Goal: Task Accomplishment & Management: Manage account settings

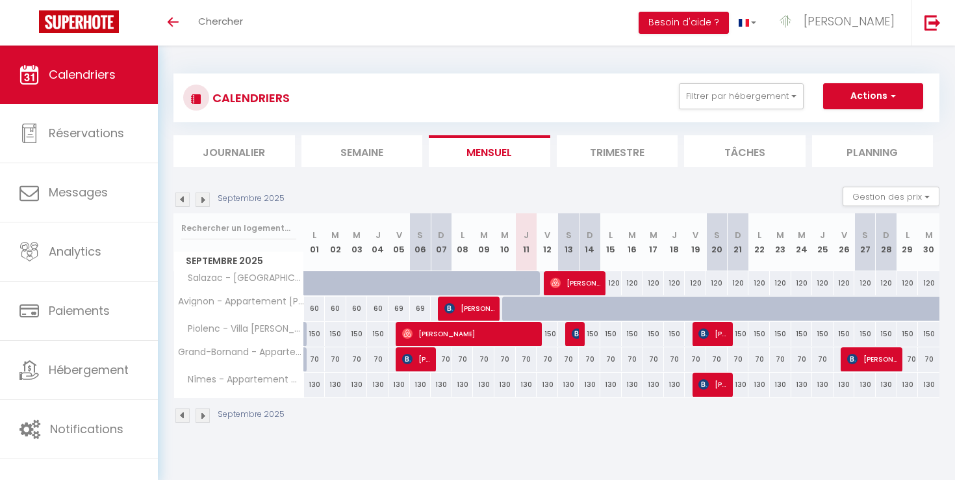
click at [696, 358] on div "70" at bounding box center [695, 359] width 21 height 24
type input "70"
select select "1"
type input "Ven 19 Septembre 2025"
type input "[DATE]"
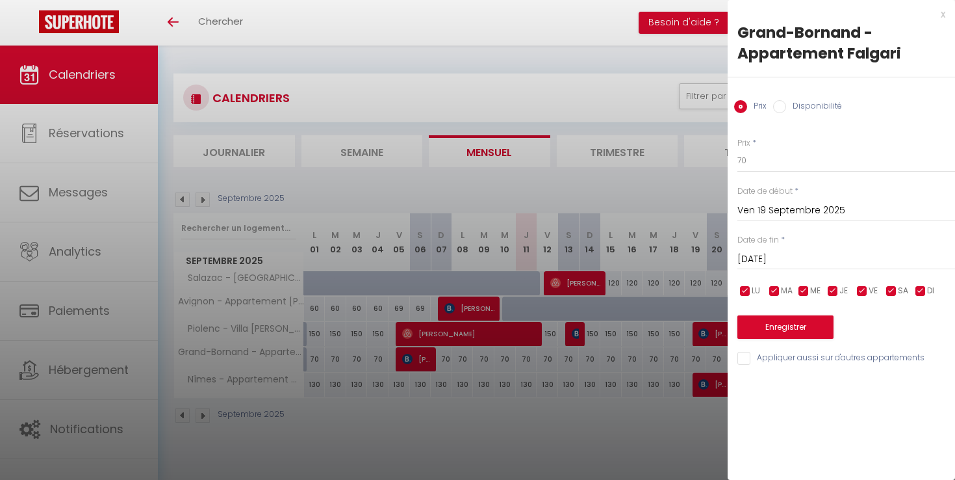
click at [792, 105] on label "Disponibilité" at bounding box center [814, 107] width 56 height 14
click at [786, 105] on input "Disponibilité" at bounding box center [779, 106] width 13 height 13
radio input "true"
radio input "false"
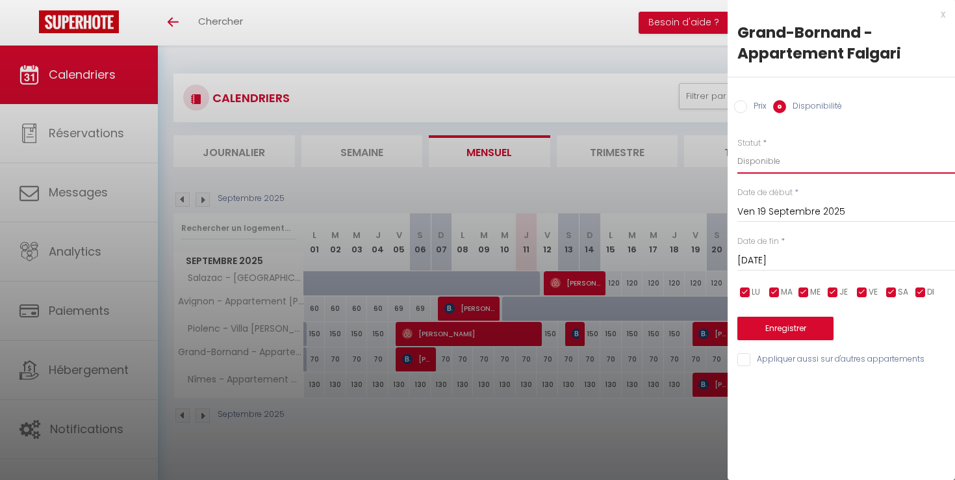
click at [764, 163] on select "Disponible Indisponible" at bounding box center [847, 161] width 218 height 25
select select "0"
click at [738, 149] on select "Disponible Indisponible" at bounding box center [847, 161] width 218 height 25
click at [773, 323] on button "Enregistrer" at bounding box center [786, 328] width 96 height 23
